Goal: Task Accomplishment & Management: Use online tool/utility

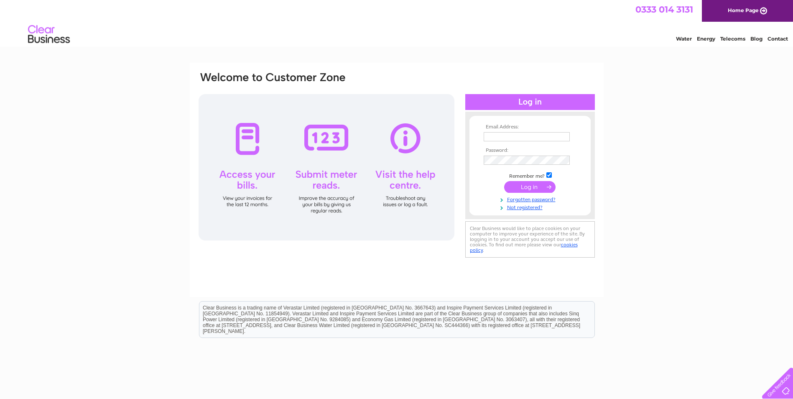
type input "Accounts@Performancetyres.net"
click at [532, 186] on input "submit" at bounding box center [529, 187] width 51 height 12
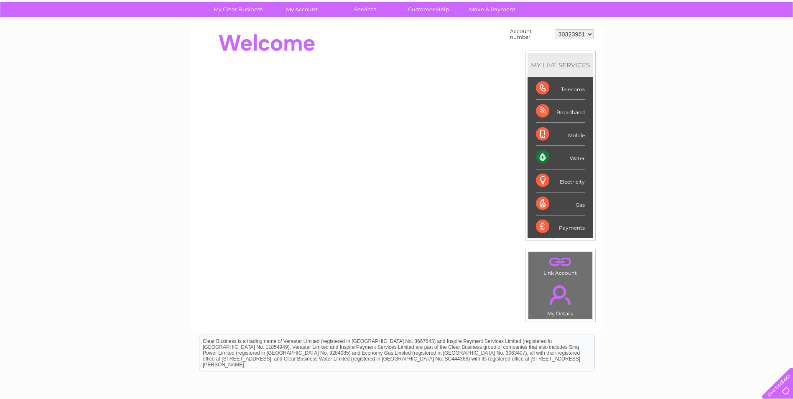
scroll to position [42, 0]
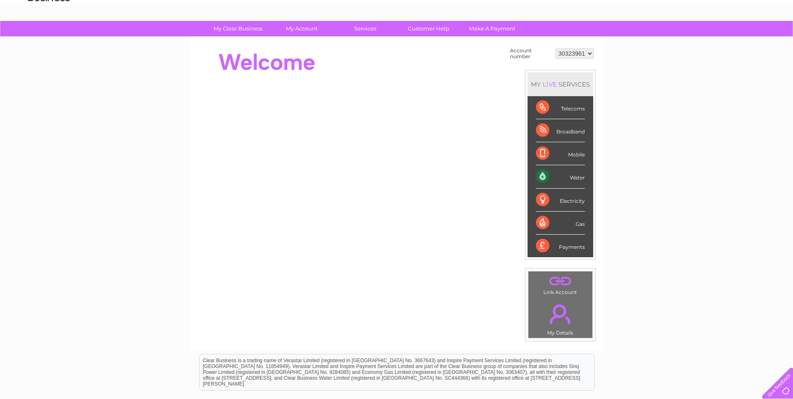
click at [543, 176] on div "Water" at bounding box center [560, 176] width 49 height 23
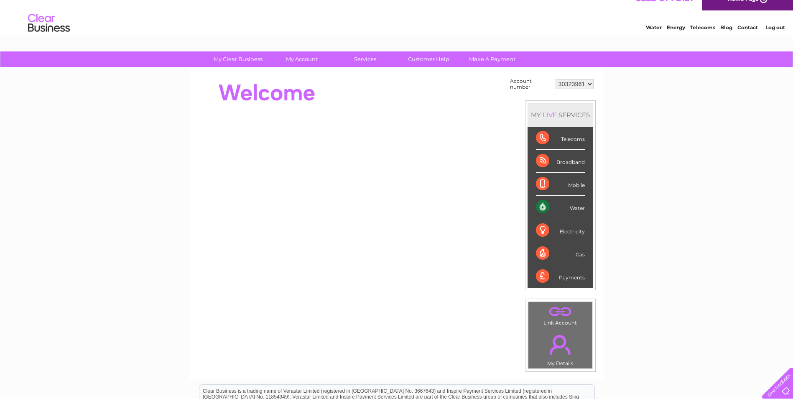
scroll to position [0, 0]
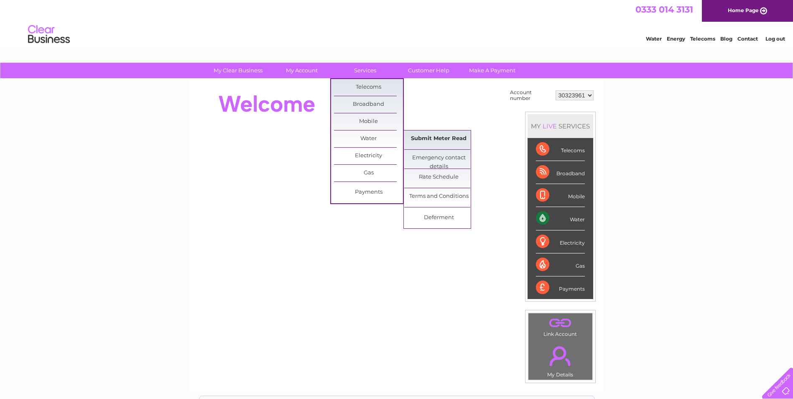
click at [434, 135] on link "Submit Meter Read" at bounding box center [438, 138] width 69 height 17
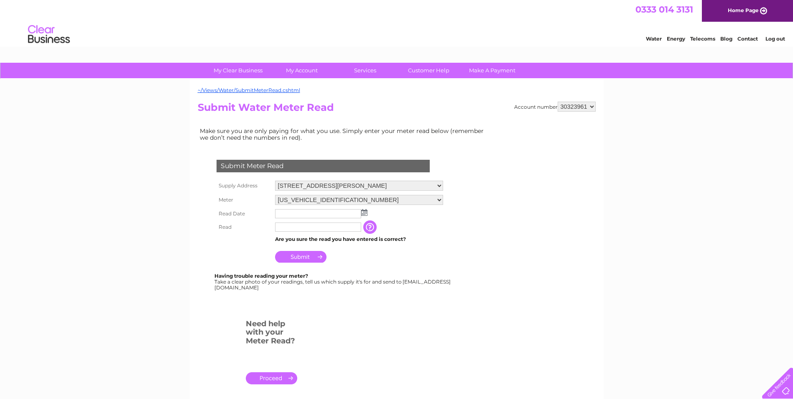
click at [366, 215] on img at bounding box center [364, 212] width 6 height 7
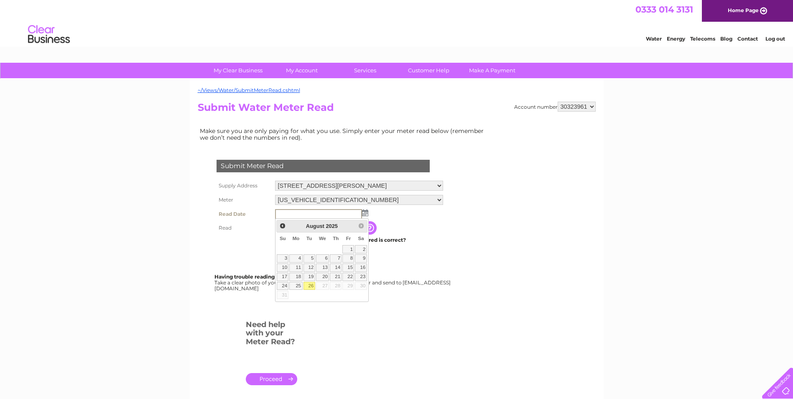
click at [309, 284] on link "26" at bounding box center [310, 286] width 12 height 8
type input "2025/08/26"
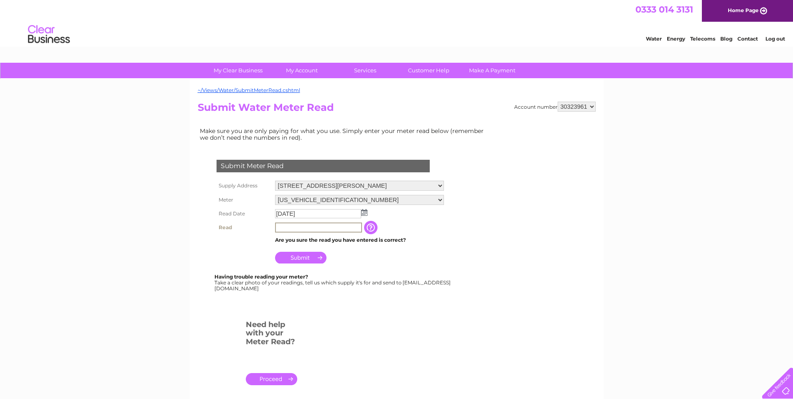
click at [289, 230] on input "text" at bounding box center [318, 227] width 87 height 10
type input "00194"
click at [305, 253] on input "Submit" at bounding box center [300, 258] width 51 height 12
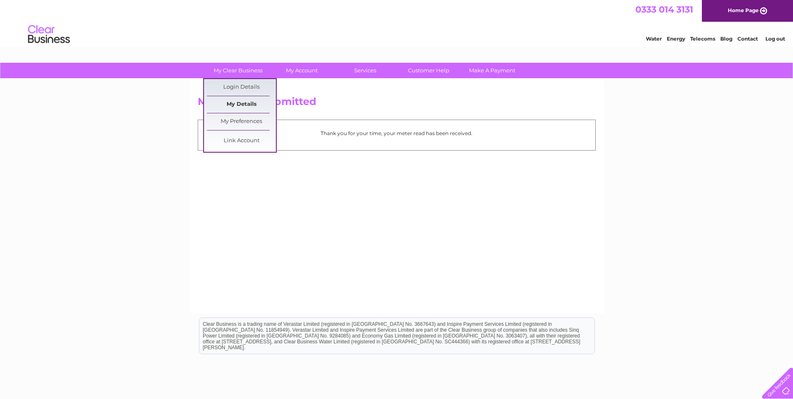
click at [242, 106] on link "My Details" at bounding box center [241, 104] width 69 height 17
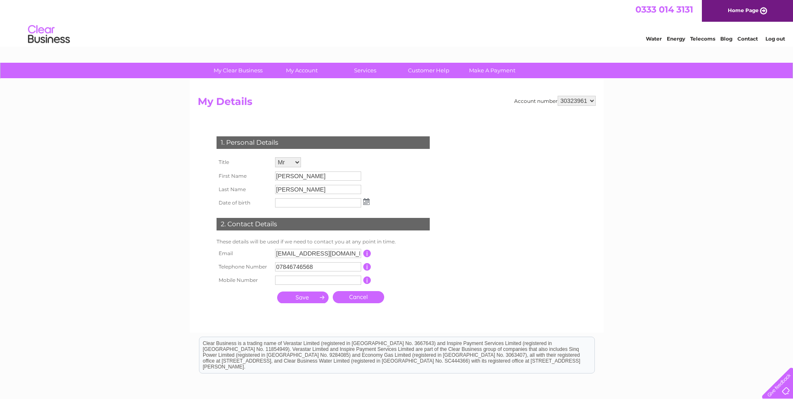
click at [298, 189] on input "[PERSON_NAME]" at bounding box center [318, 189] width 86 height 9
click at [296, 194] on input "[PERSON_NAME]" at bounding box center [318, 190] width 87 height 10
click at [294, 188] on input "[PERSON_NAME]" at bounding box center [318, 190] width 87 height 10
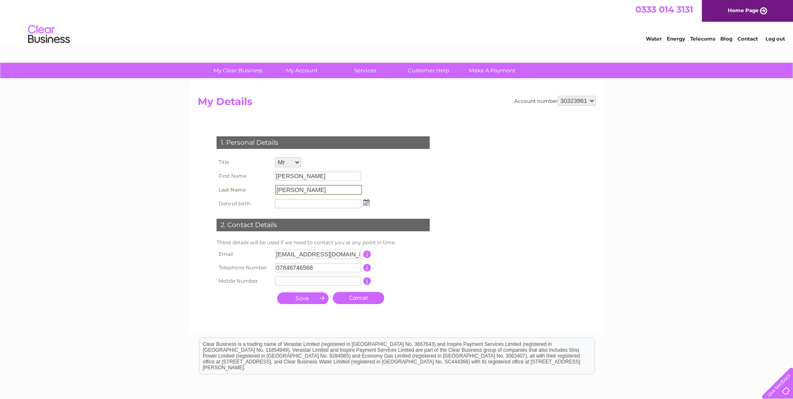
click at [294, 188] on input "[PERSON_NAME]" at bounding box center [318, 190] width 87 height 10
click at [418, 167] on div "1. Personal Details Title Mr Mrs Ms Miss Dr Rev Prof Other First Name [PERSON_N…" at bounding box center [325, 217] width 254 height 179
click at [300, 190] on input "[PERSON_NAME]" at bounding box center [318, 190] width 87 height 10
click at [779, 38] on link "Log out" at bounding box center [775, 39] width 20 height 6
